Goal: Check status: Check status

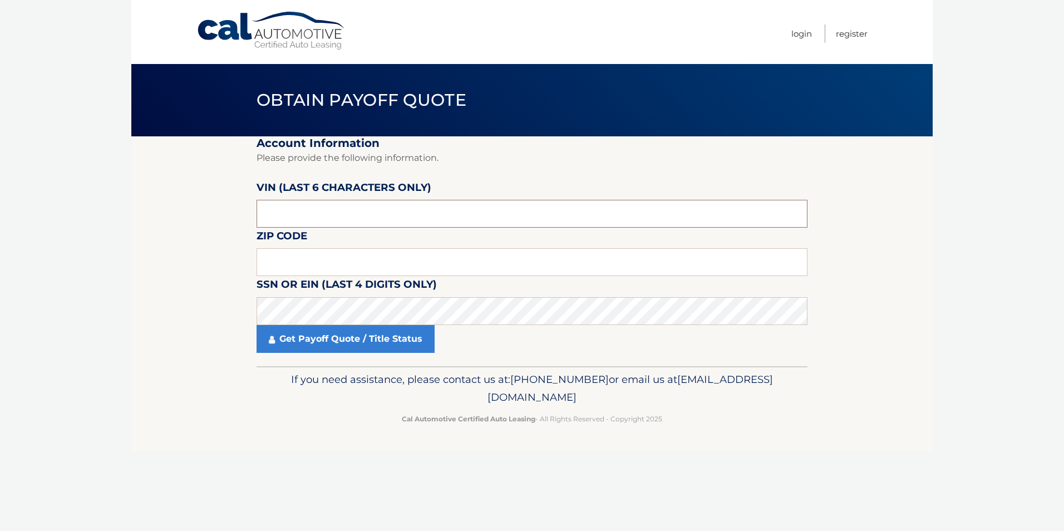
click at [323, 216] on input "text" at bounding box center [531, 214] width 551 height 28
type input "610261"
type input "19114"
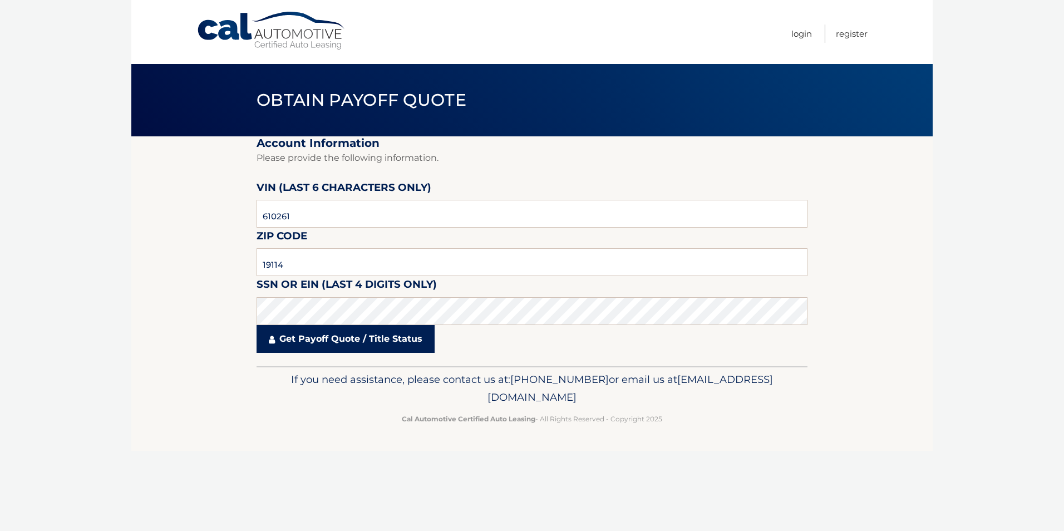
click at [345, 344] on link "Get Payoff Quote / Title Status" at bounding box center [345, 339] width 178 height 28
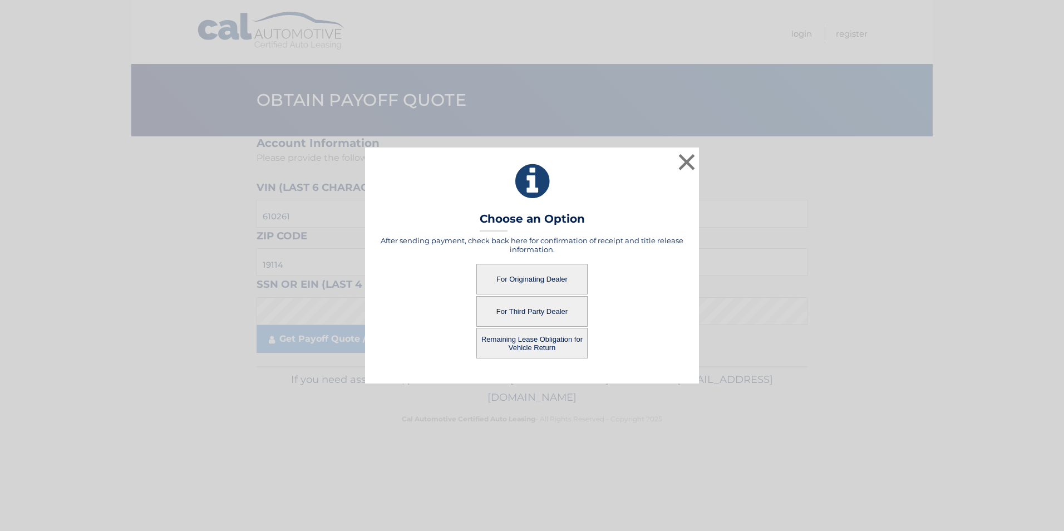
click at [533, 274] on button "For Originating Dealer" at bounding box center [531, 279] width 111 height 31
click at [542, 348] on button "Remaining Lease Obligation for Vehicle Return" at bounding box center [531, 343] width 111 height 31
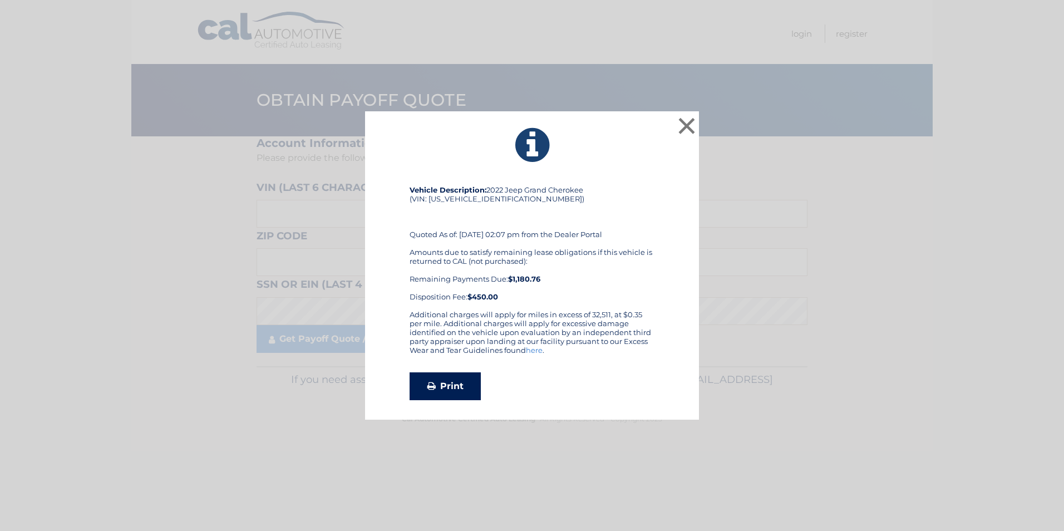
click at [449, 387] on link "Print" at bounding box center [444, 386] width 71 height 28
